Goal: Task Accomplishment & Management: Manage account settings

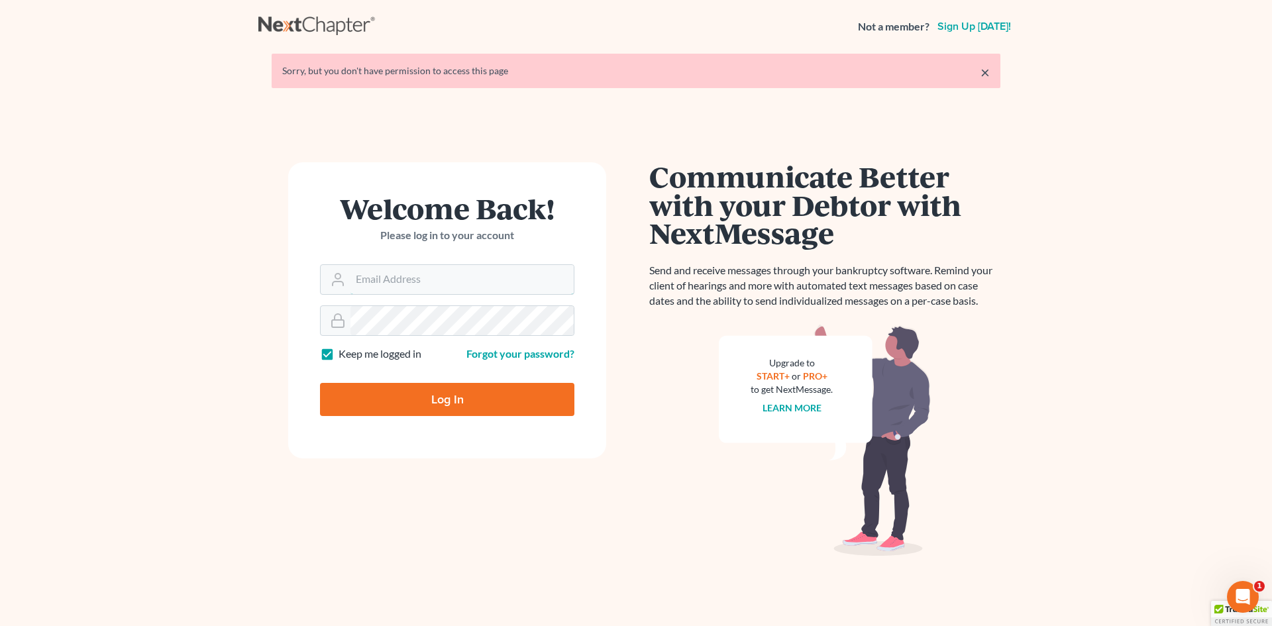
type input "[EMAIL_ADDRESS][DOMAIN_NAME]"
click at [444, 392] on input "Log In" at bounding box center [447, 399] width 254 height 33
type input "Thinking..."
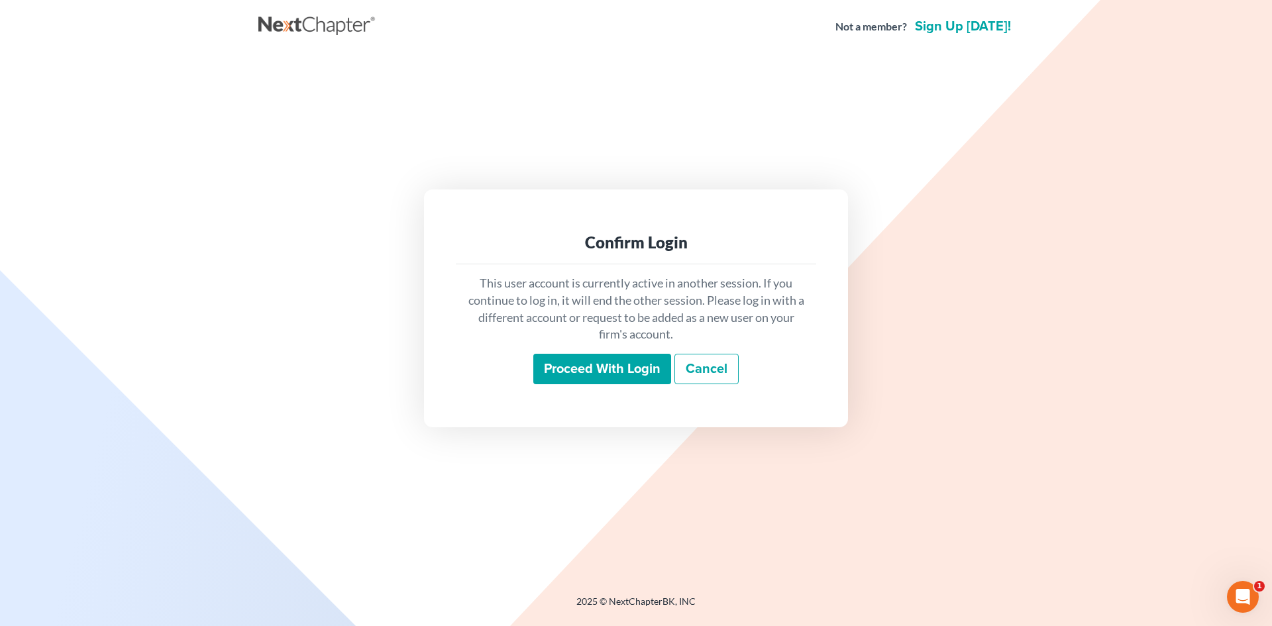
click at [587, 365] on input "Proceed with login" at bounding box center [602, 369] width 138 height 30
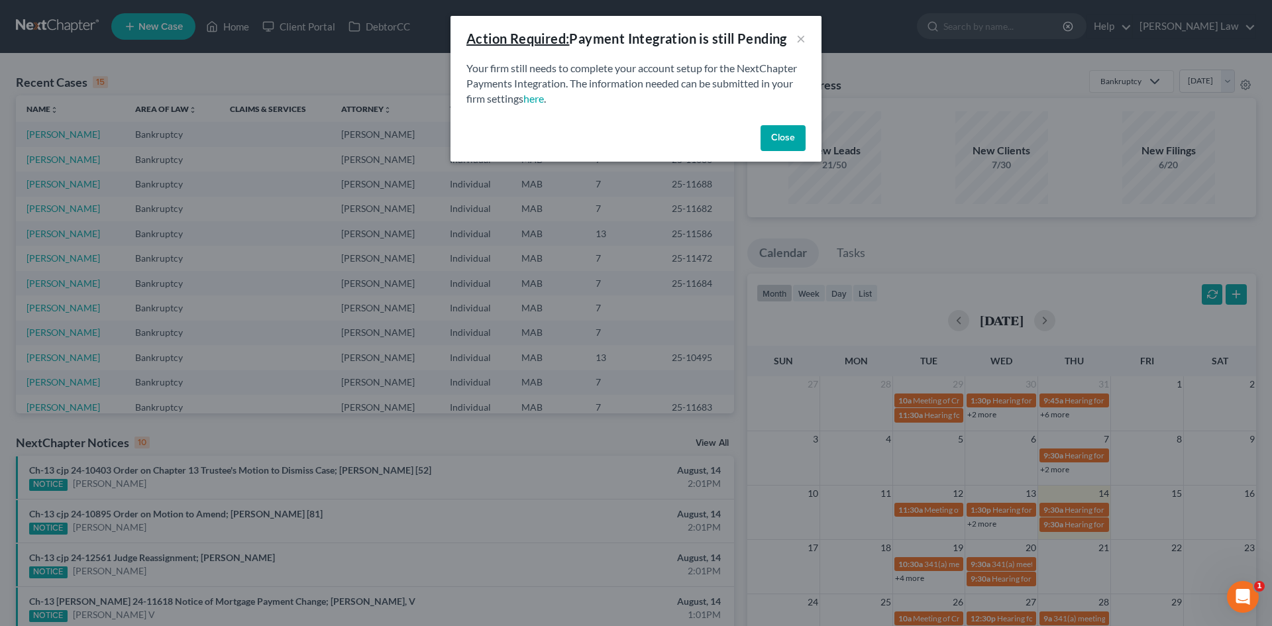
click at [787, 132] on button "Close" at bounding box center [783, 138] width 45 height 26
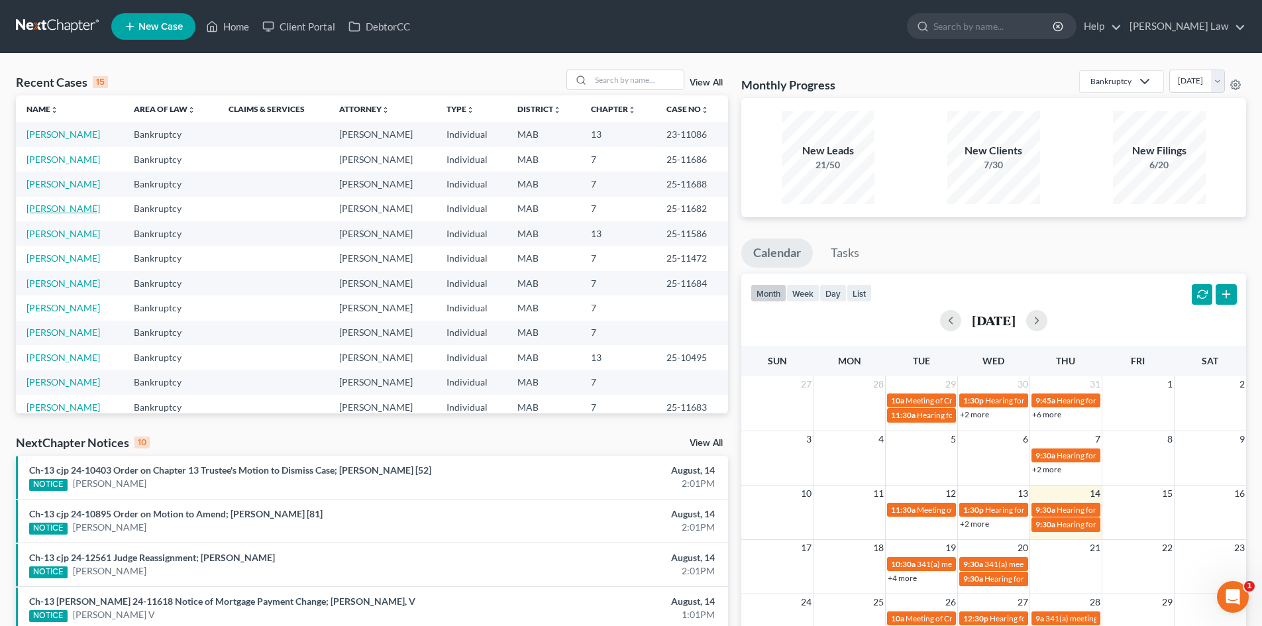
click at [100, 210] on link "Valentino, Christopher" at bounding box center [63, 208] width 74 height 11
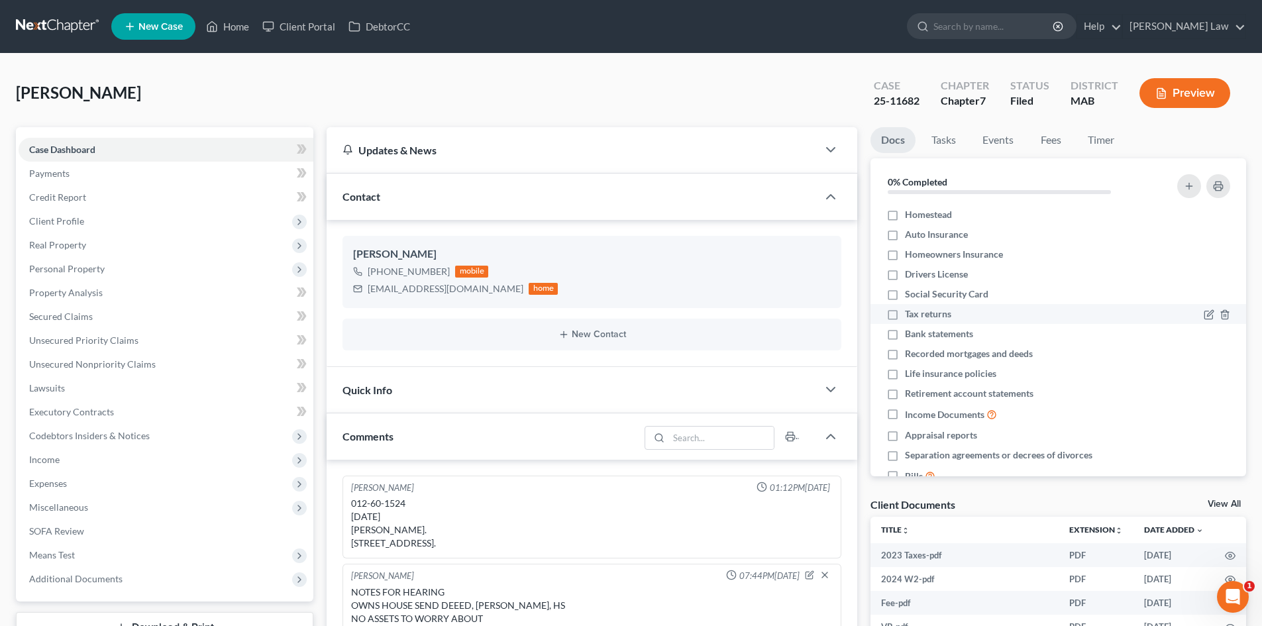
scroll to position [39, 0]
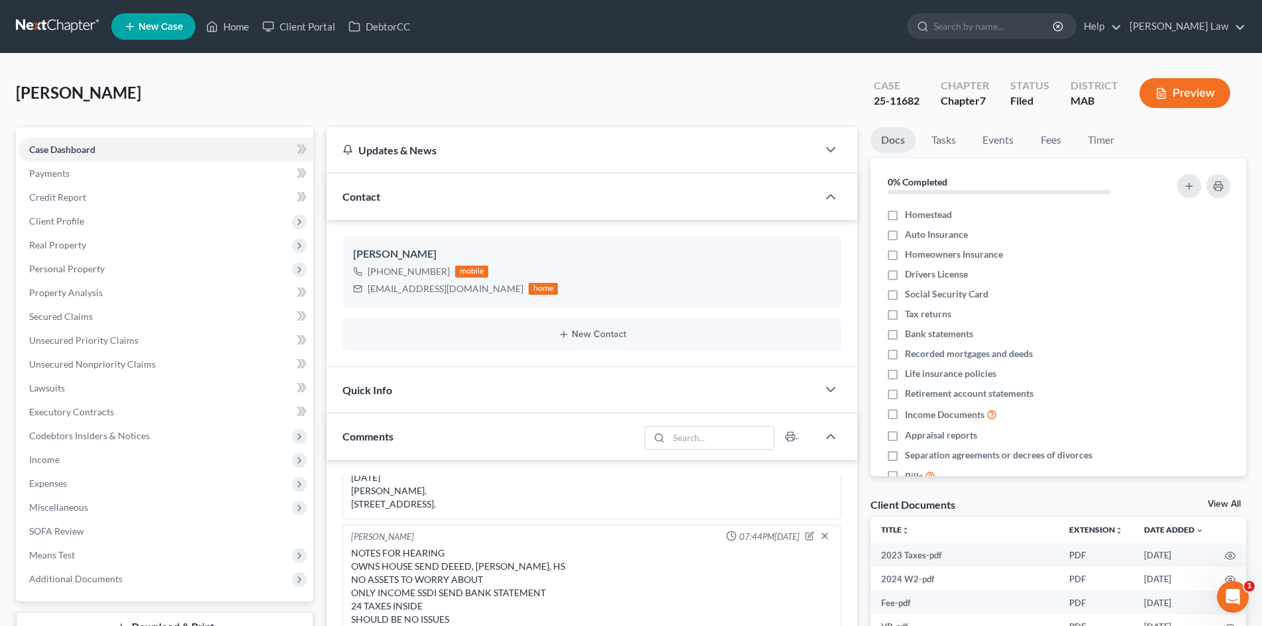
click at [1228, 505] on link "View All" at bounding box center [1224, 504] width 33 height 9
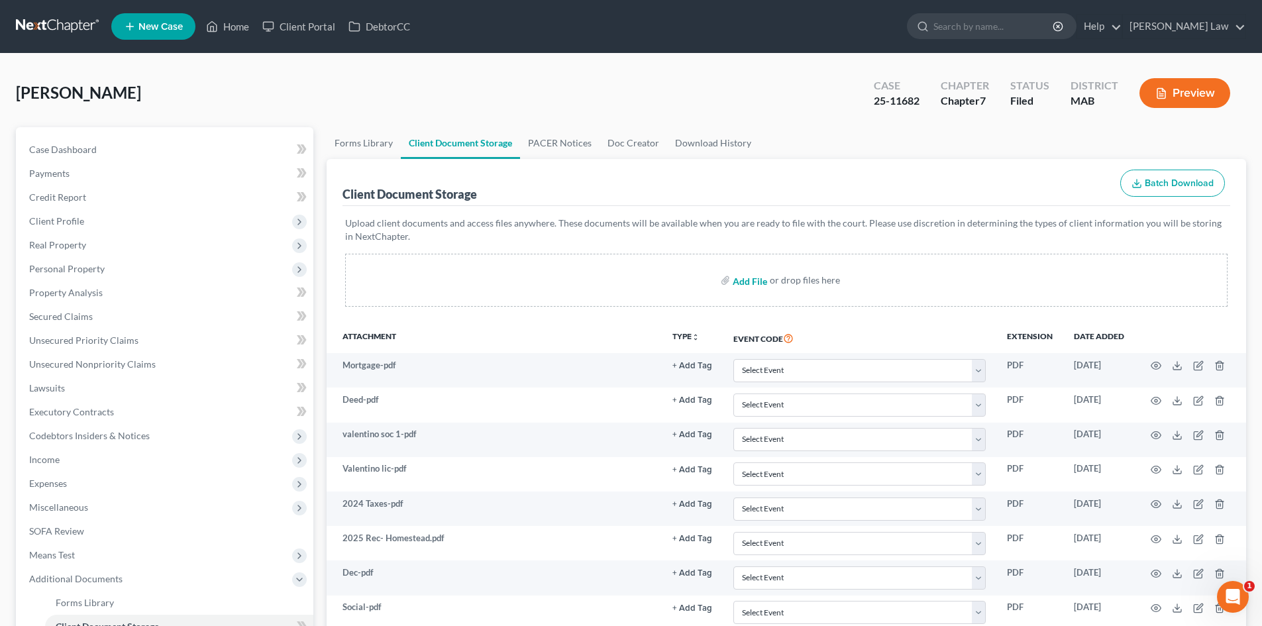
click at [755, 282] on input "file" at bounding box center [749, 280] width 32 height 24
type input "C:\fakepath\341 letter christopher valentino.pdf"
click at [238, 26] on link "Home" at bounding box center [227, 27] width 56 height 24
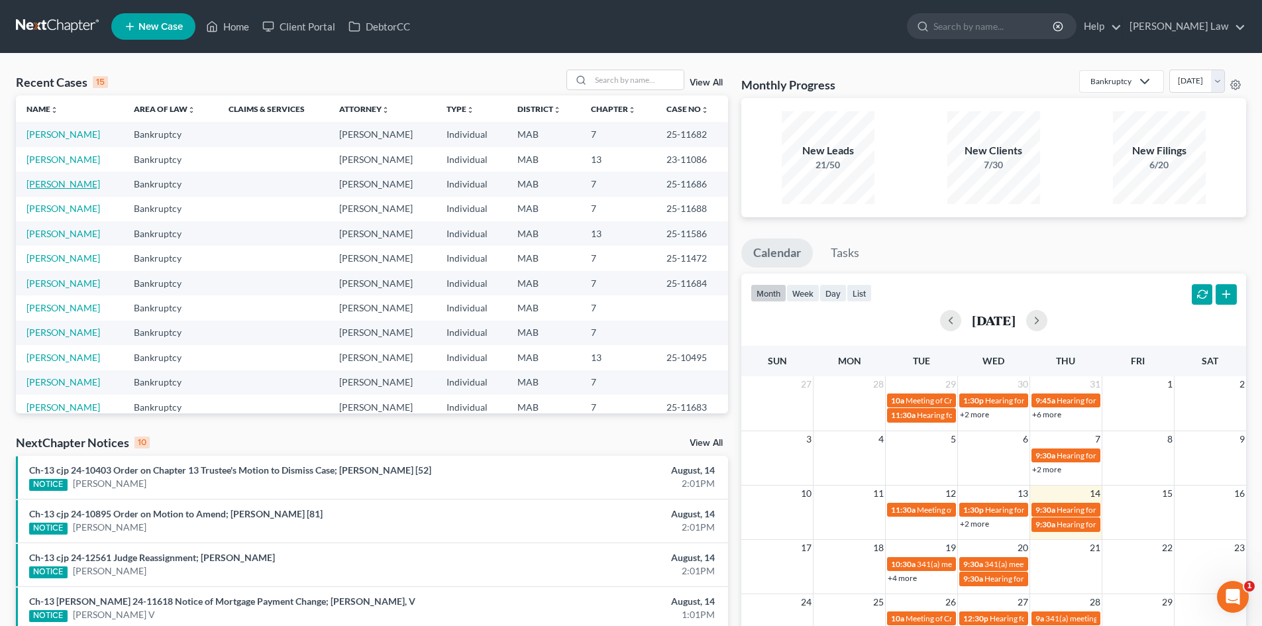
click at [66, 181] on link "Marrin, James" at bounding box center [63, 183] width 74 height 11
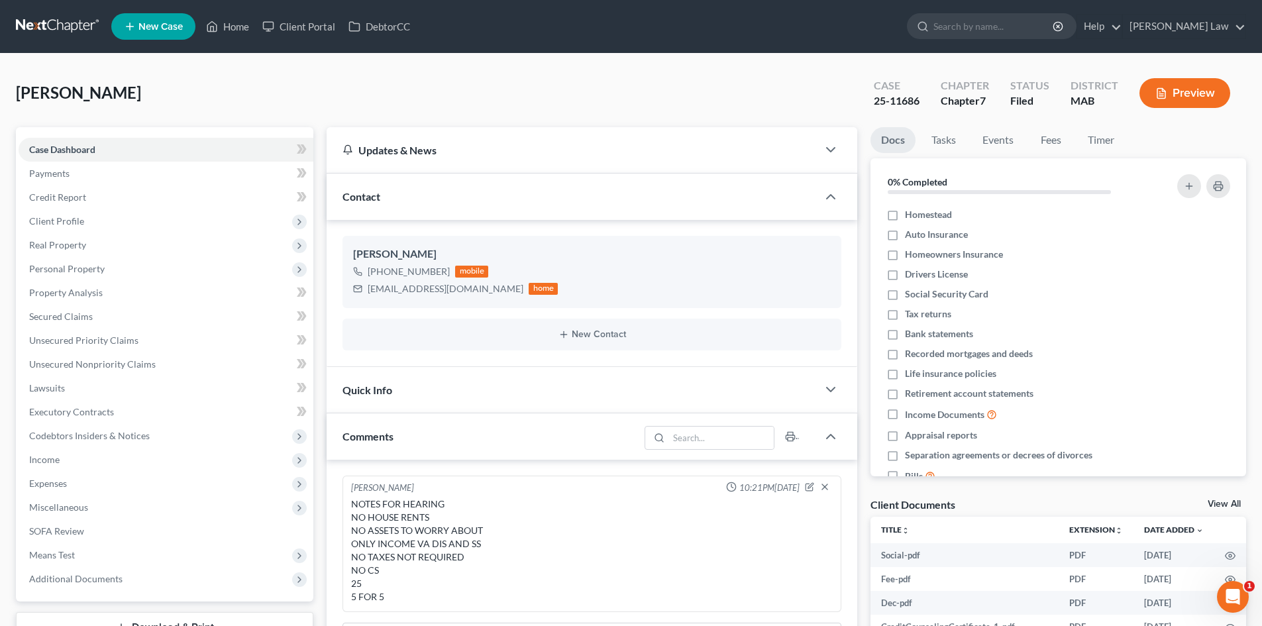
click at [1222, 503] on link "View All" at bounding box center [1224, 504] width 33 height 9
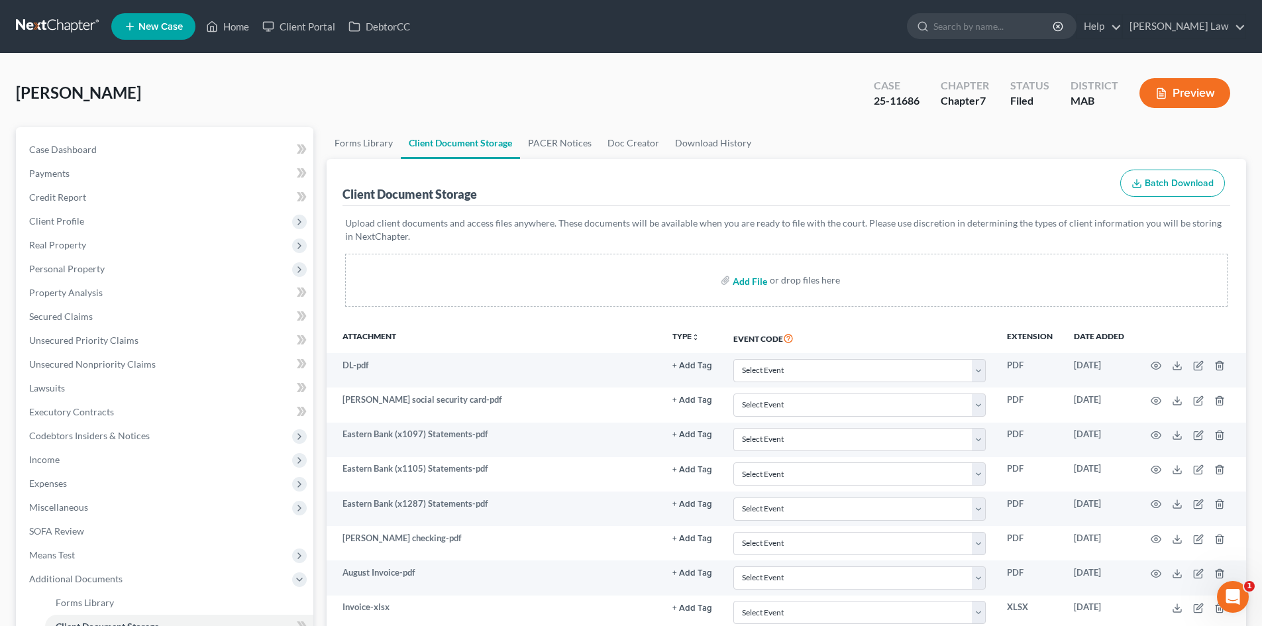
click at [743, 280] on input "file" at bounding box center [749, 280] width 32 height 24
type input "C:\fakepath\341 letter james marrin.pdf"
click at [231, 28] on link "Home" at bounding box center [227, 27] width 56 height 24
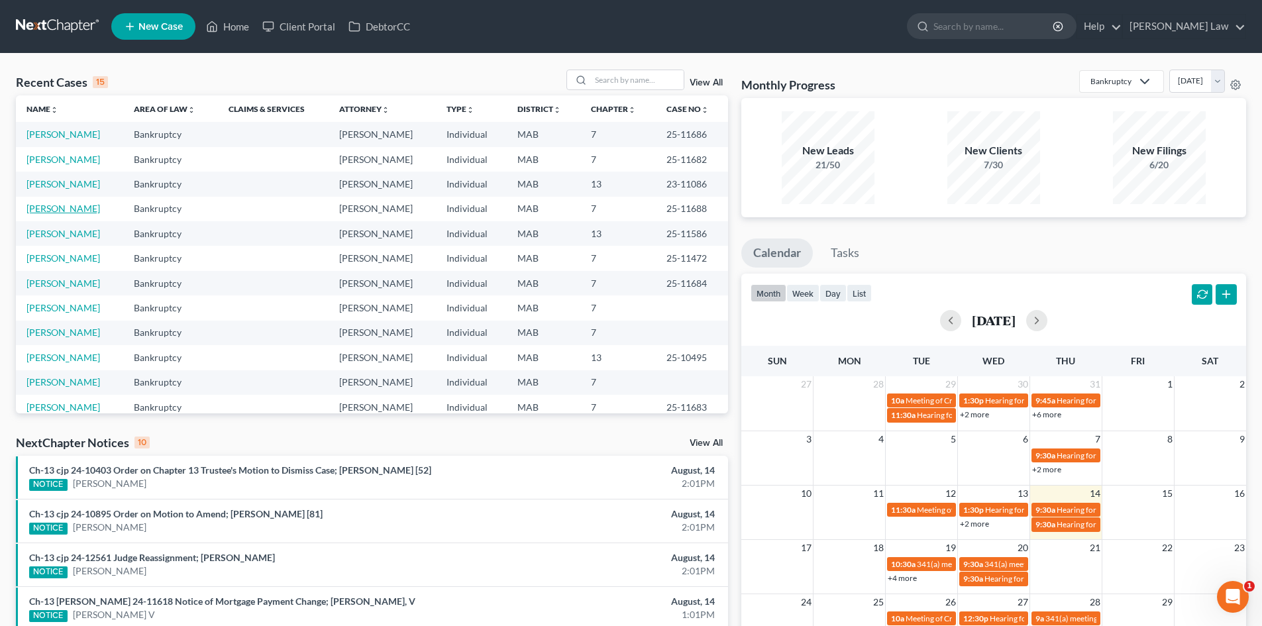
click at [70, 207] on link "Foley, Joyce" at bounding box center [63, 208] width 74 height 11
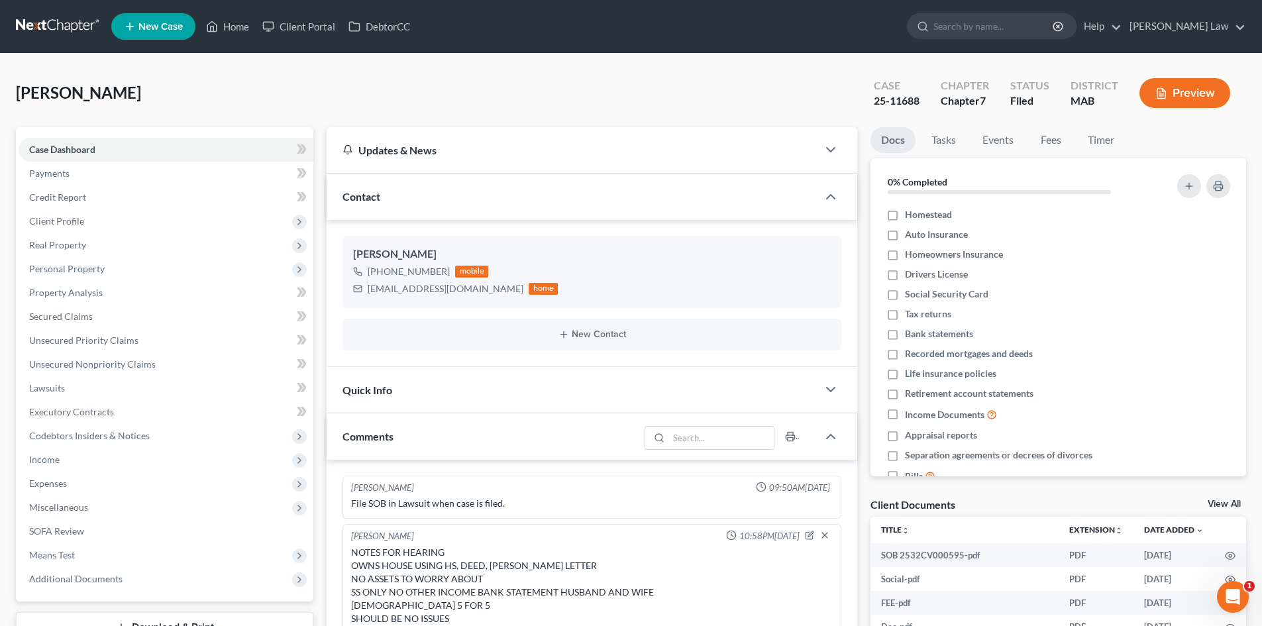
click at [1212, 500] on link "View All" at bounding box center [1224, 504] width 33 height 9
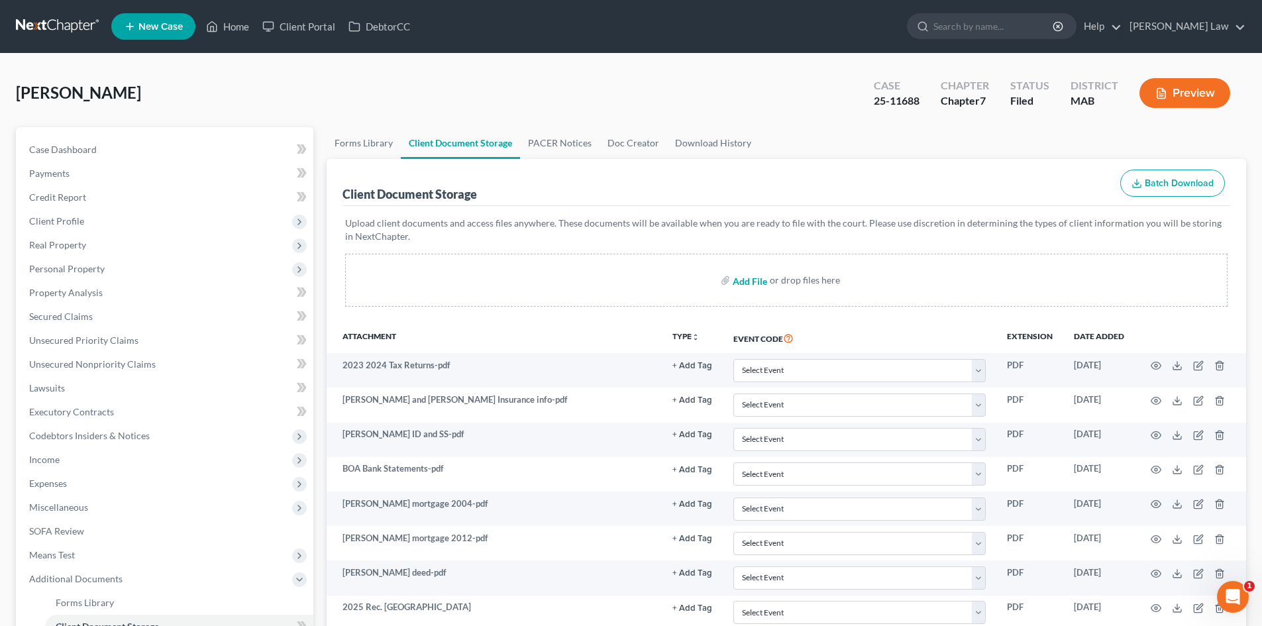
click at [742, 284] on input "file" at bounding box center [749, 280] width 32 height 24
type input "C:\fakepath\341 letter joyce foley.pdf"
click at [237, 28] on link "Home" at bounding box center [227, 27] width 56 height 24
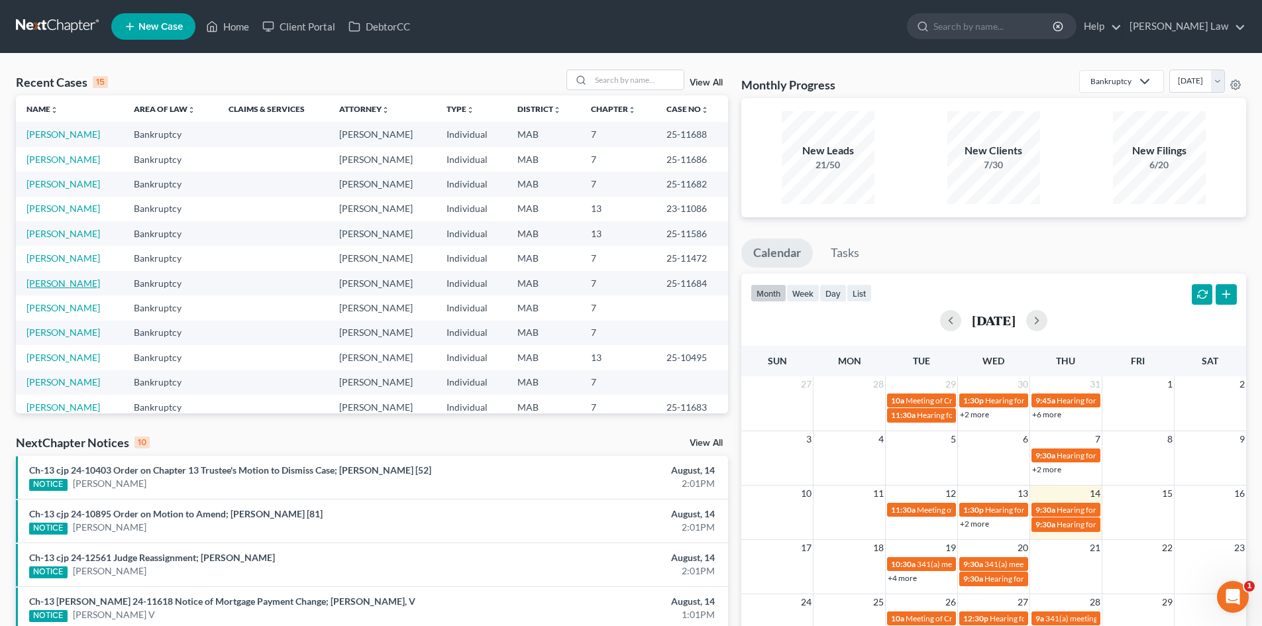
click at [67, 287] on link "Lake, Dianna" at bounding box center [63, 283] width 74 height 11
select select "3"
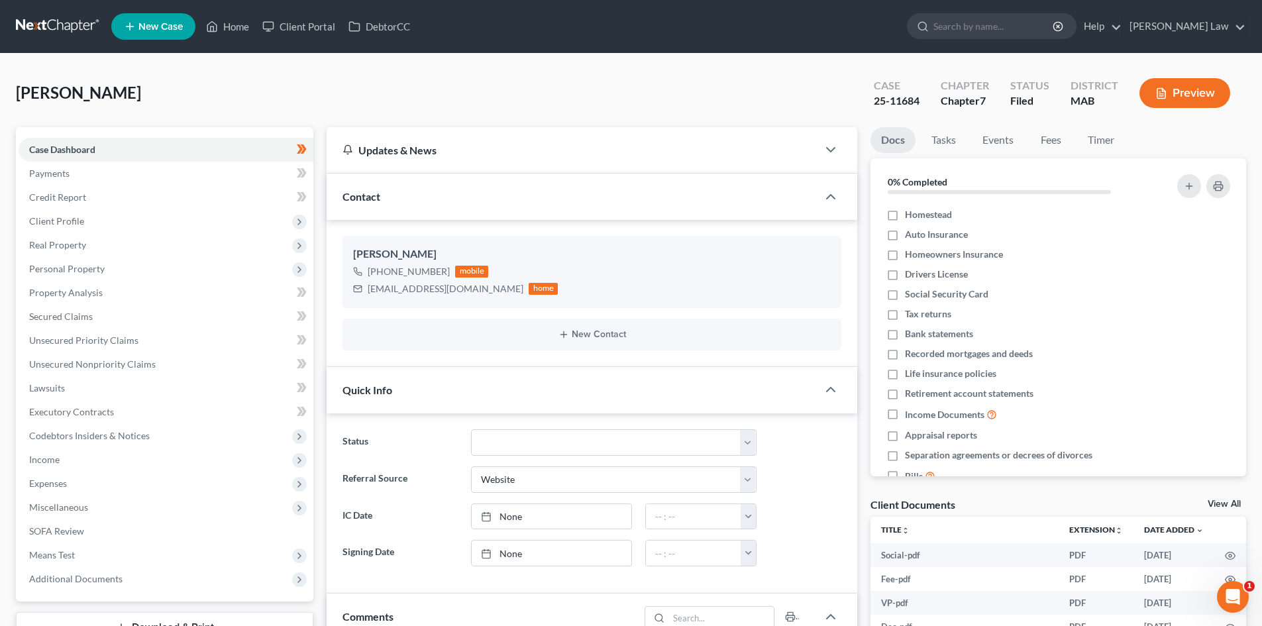
scroll to position [88, 0]
click at [1224, 504] on link "View All" at bounding box center [1224, 504] width 33 height 9
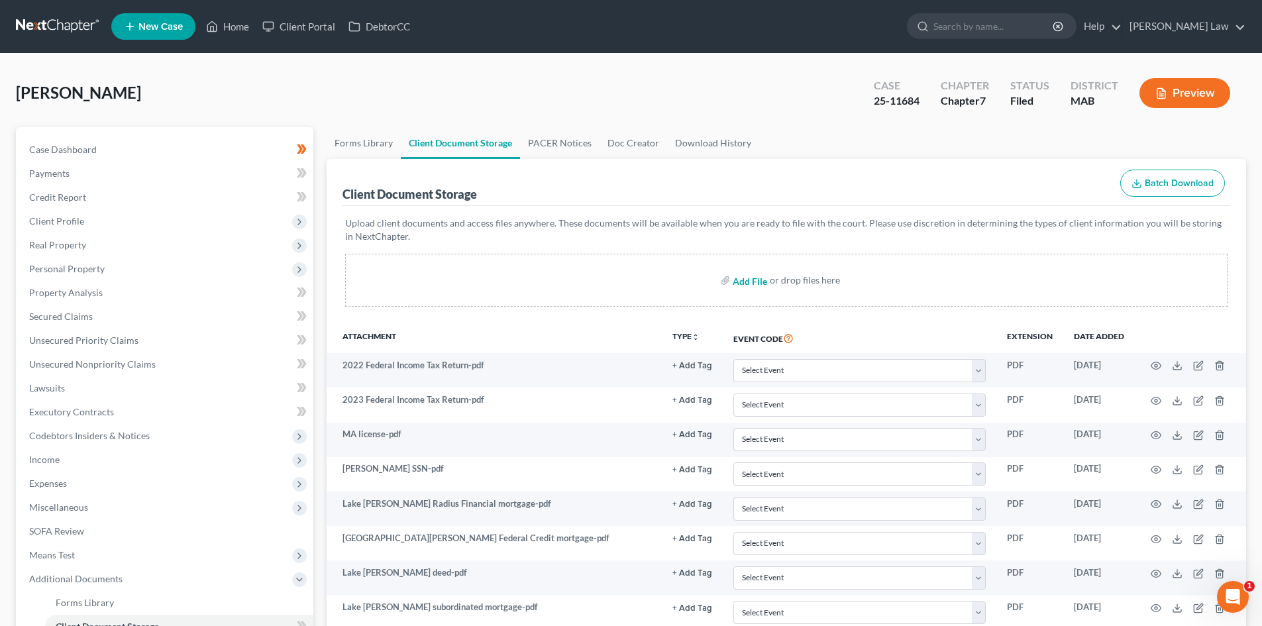
click at [754, 281] on input "file" at bounding box center [749, 280] width 32 height 24
type input "C:\fakepath\341 letter dianna lake.pdf"
click at [227, 28] on link "Home" at bounding box center [227, 27] width 56 height 24
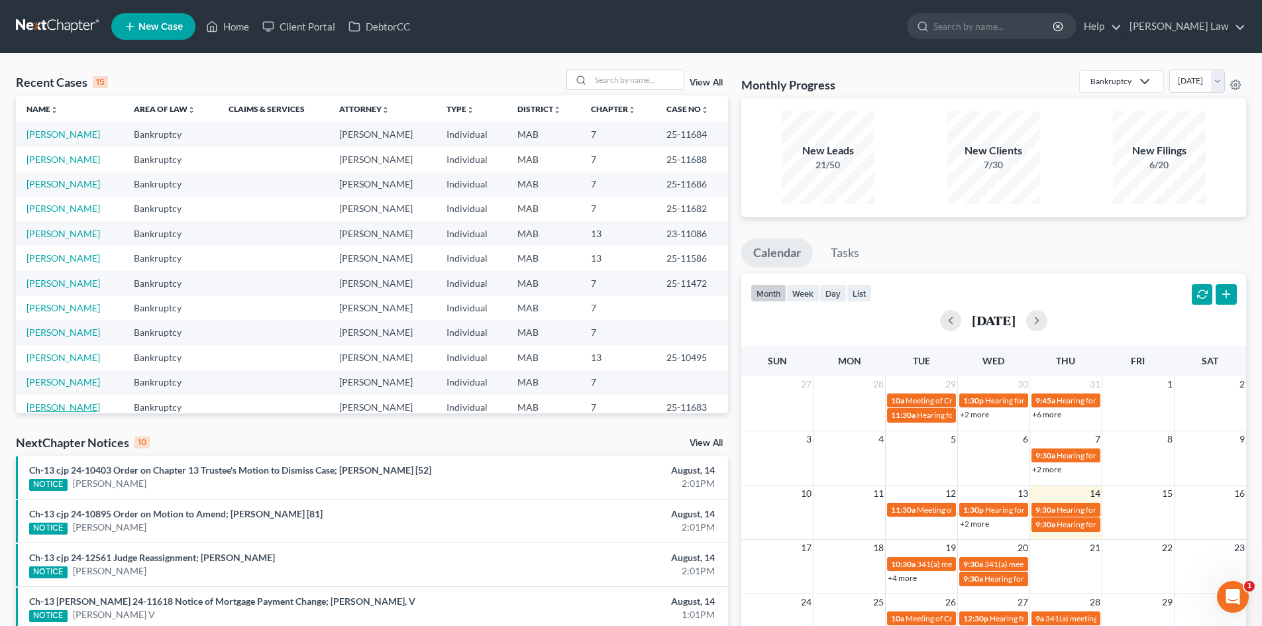
click at [68, 405] on link "McKane, Steven" at bounding box center [63, 406] width 74 height 11
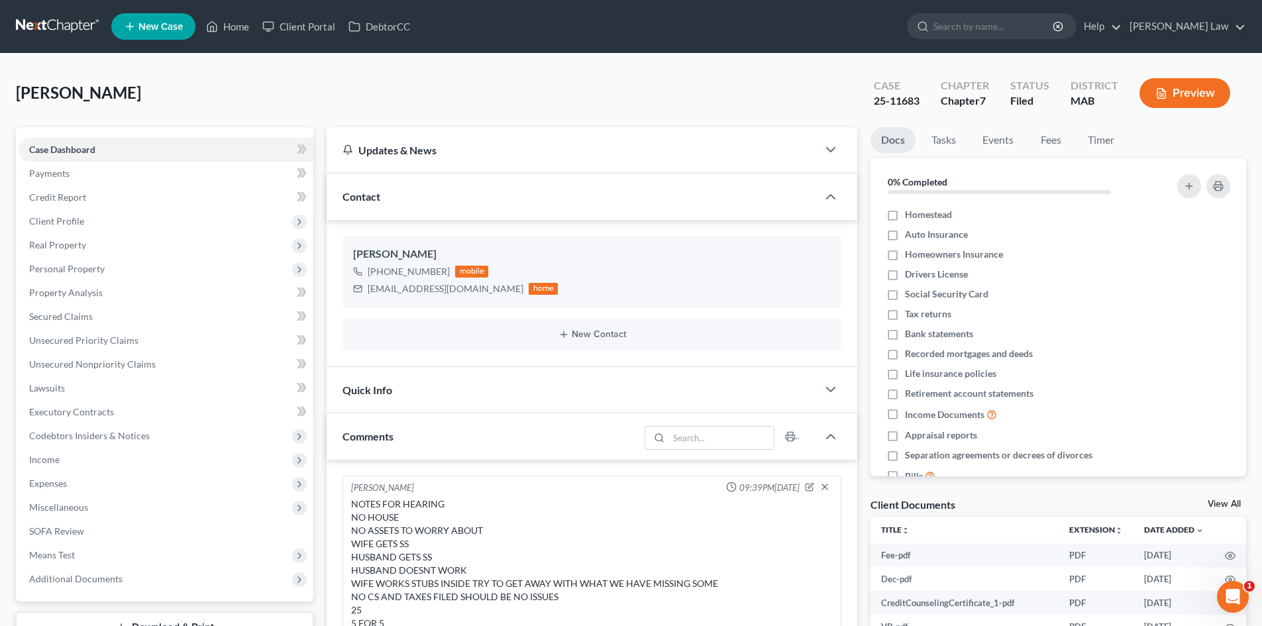
click at [1230, 502] on link "View All" at bounding box center [1224, 504] width 33 height 9
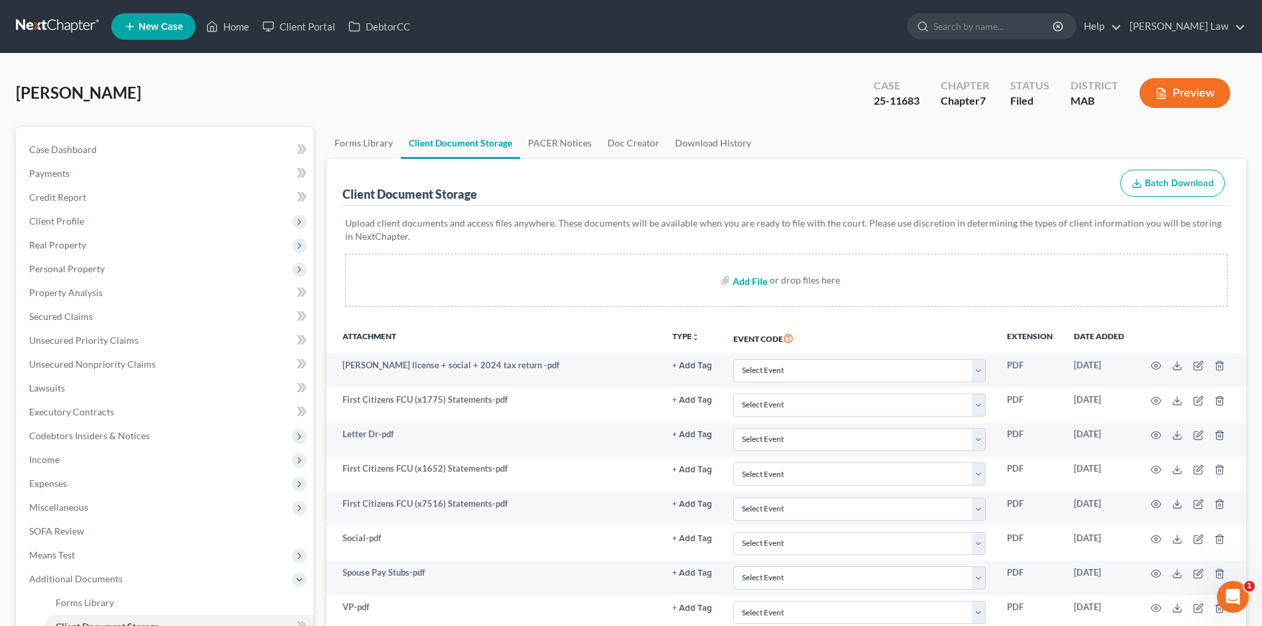
click at [751, 285] on input "file" at bounding box center [749, 280] width 32 height 24
type input "C:\fakepath\341 letter steven mckane.pdf"
click at [240, 30] on link "Home" at bounding box center [227, 27] width 56 height 24
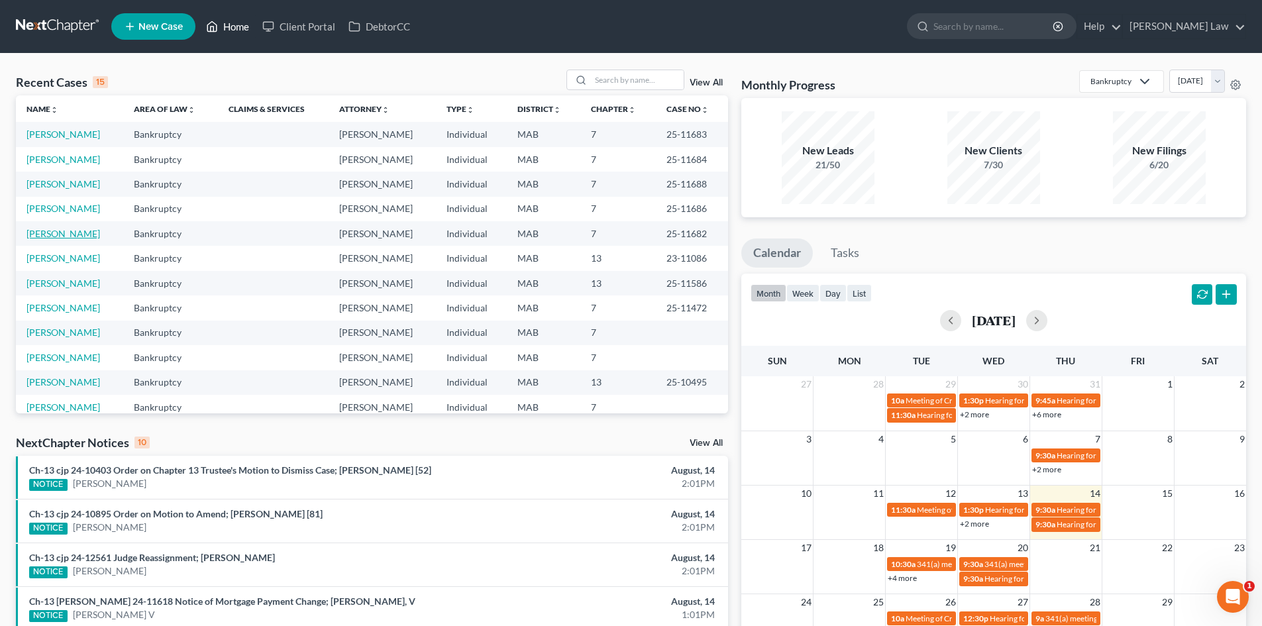
scroll to position [91, 0]
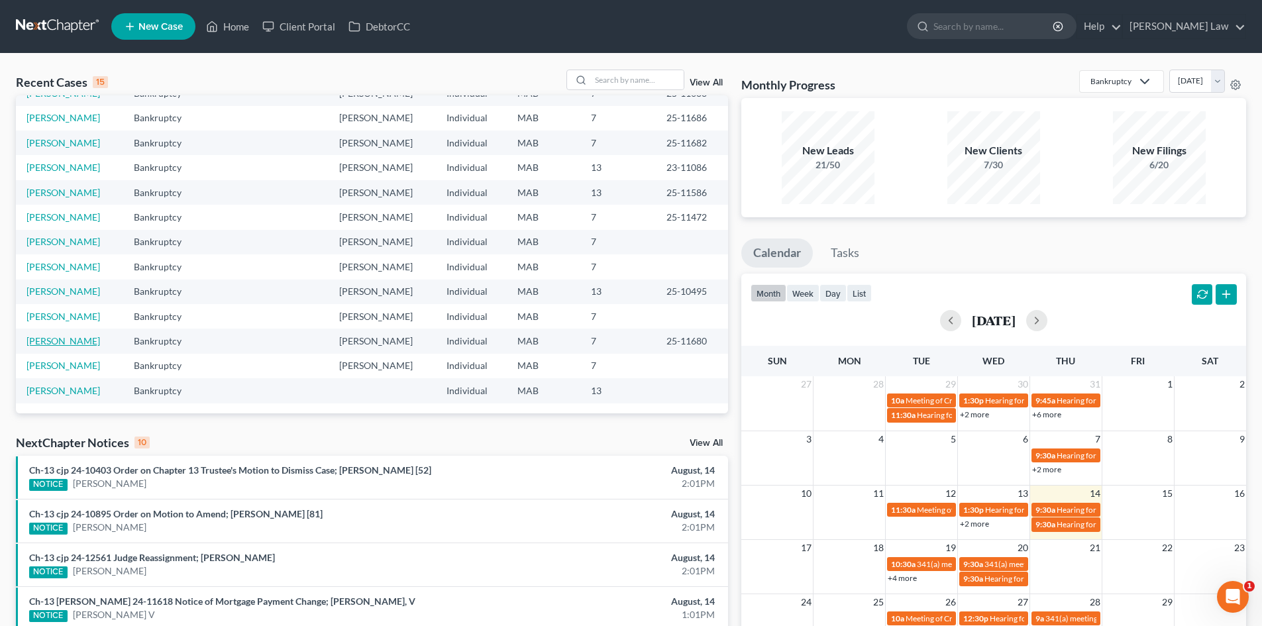
click at [71, 341] on link "Stoykov, Stanislav" at bounding box center [63, 340] width 74 height 11
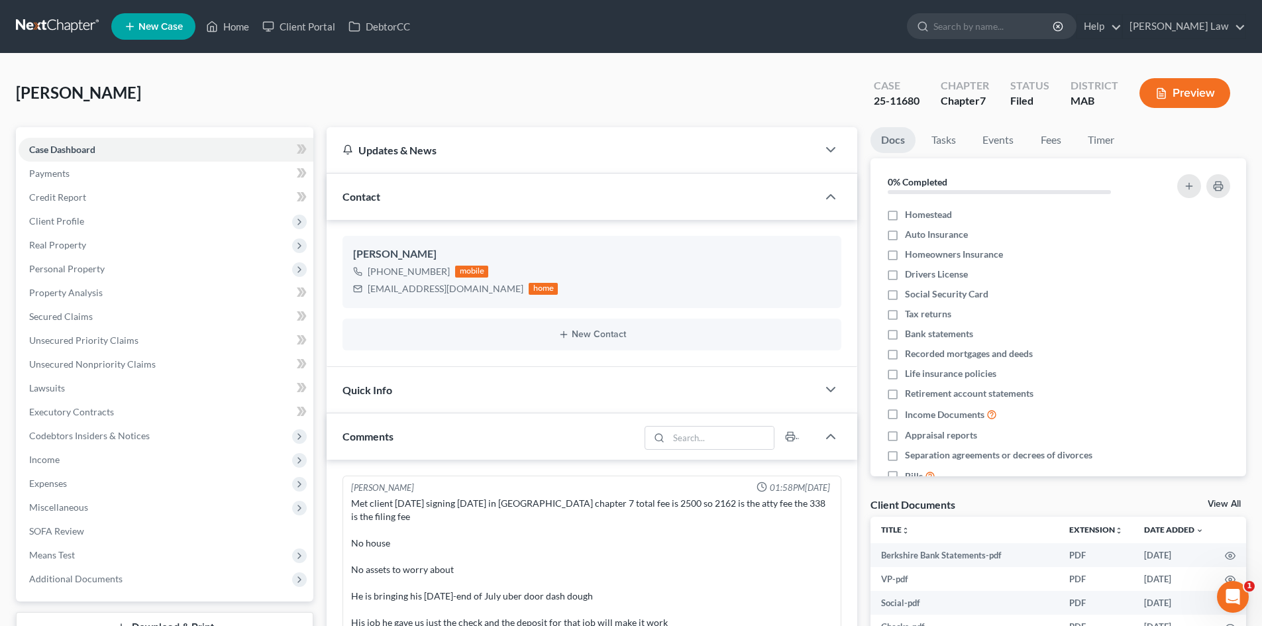
scroll to position [221, 0]
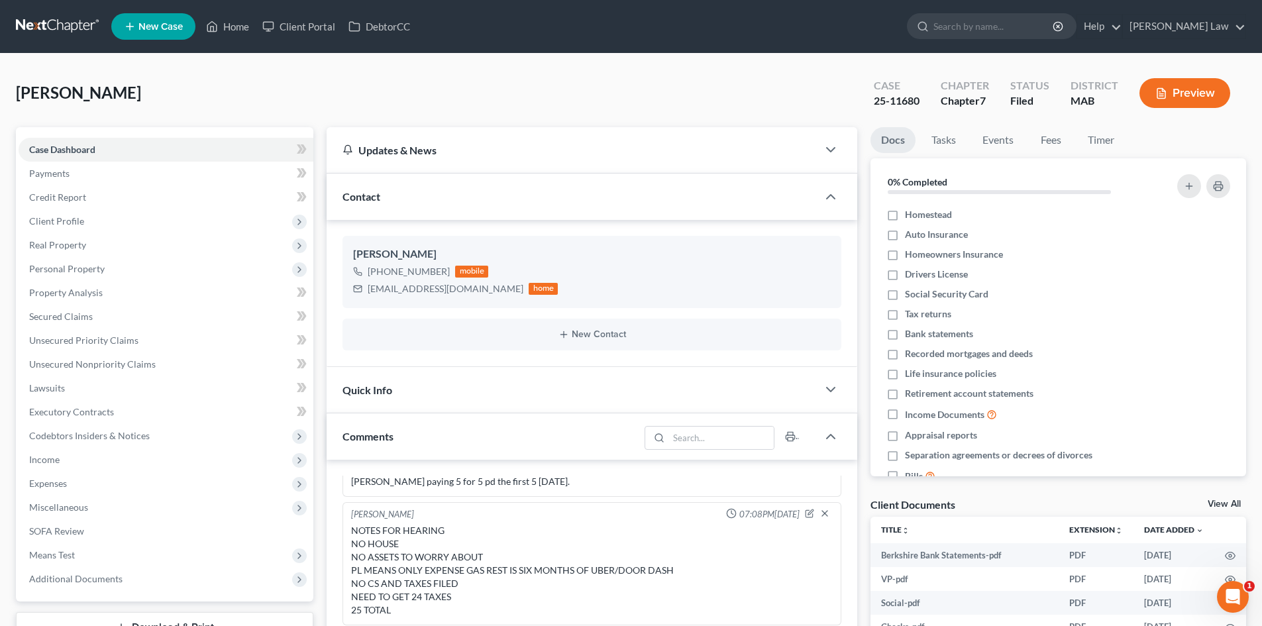
click at [1218, 507] on link "View All" at bounding box center [1224, 504] width 33 height 9
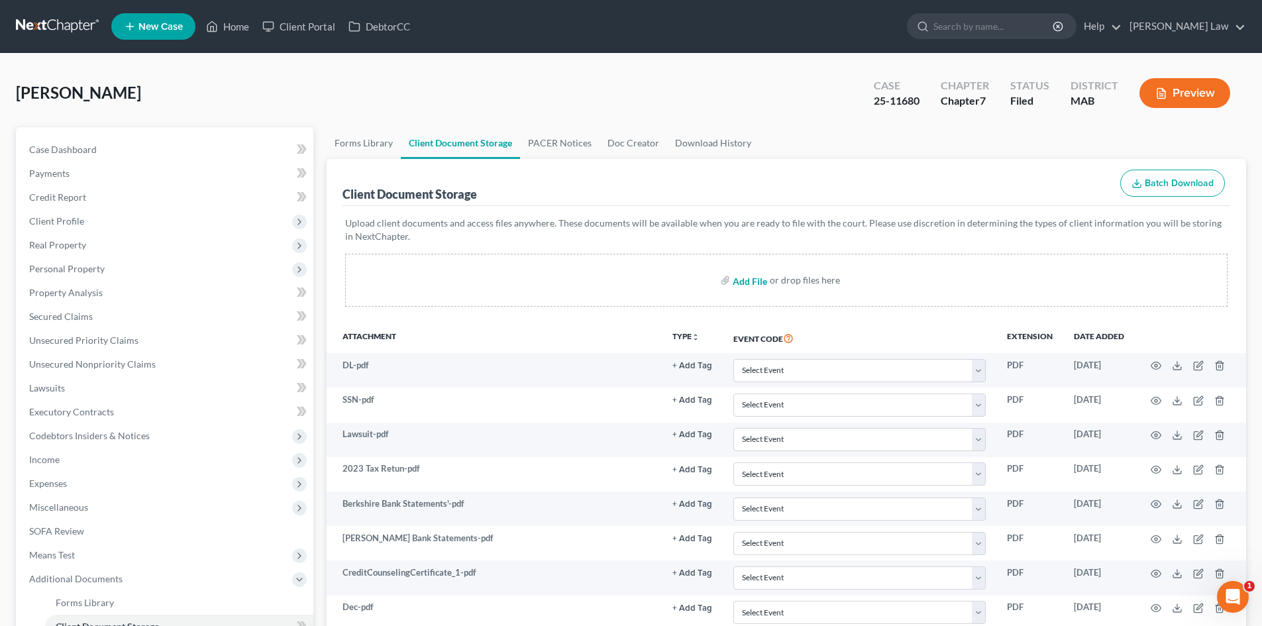
click at [748, 284] on input "file" at bounding box center [749, 280] width 32 height 24
type input "C:\fakepath\341 lettter stanilav stoykov.pdf"
click at [230, 25] on link "Home" at bounding box center [227, 27] width 56 height 24
